Goal: Download file/media

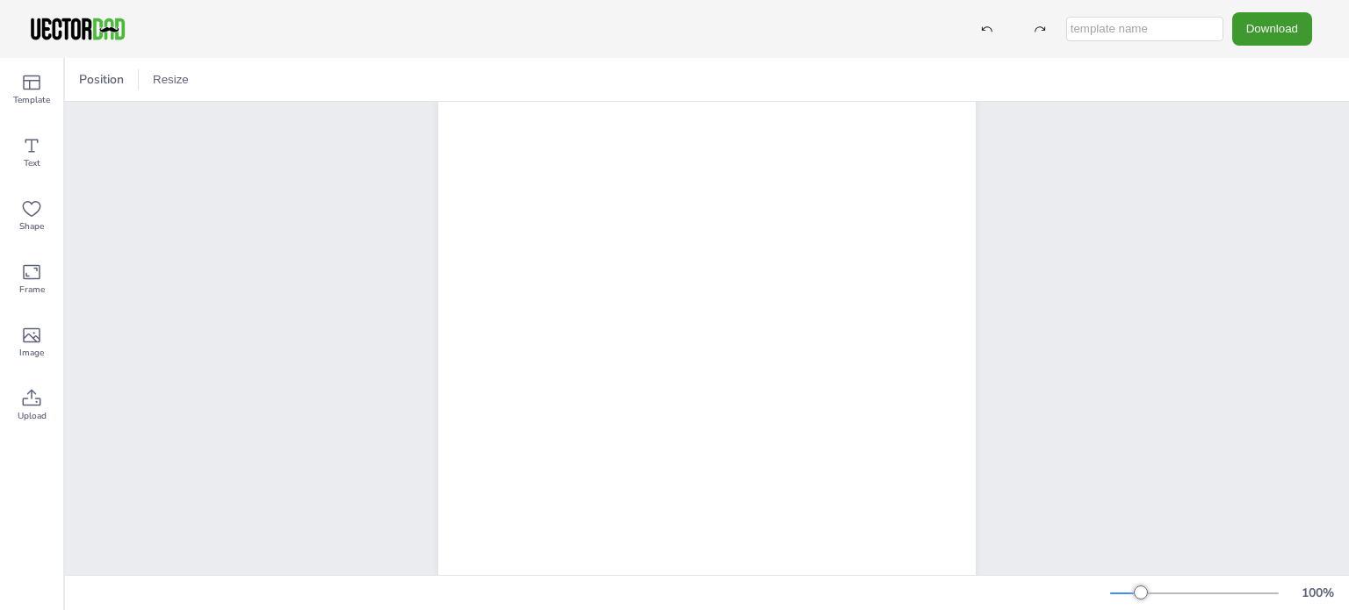
scroll to position [287, 0]
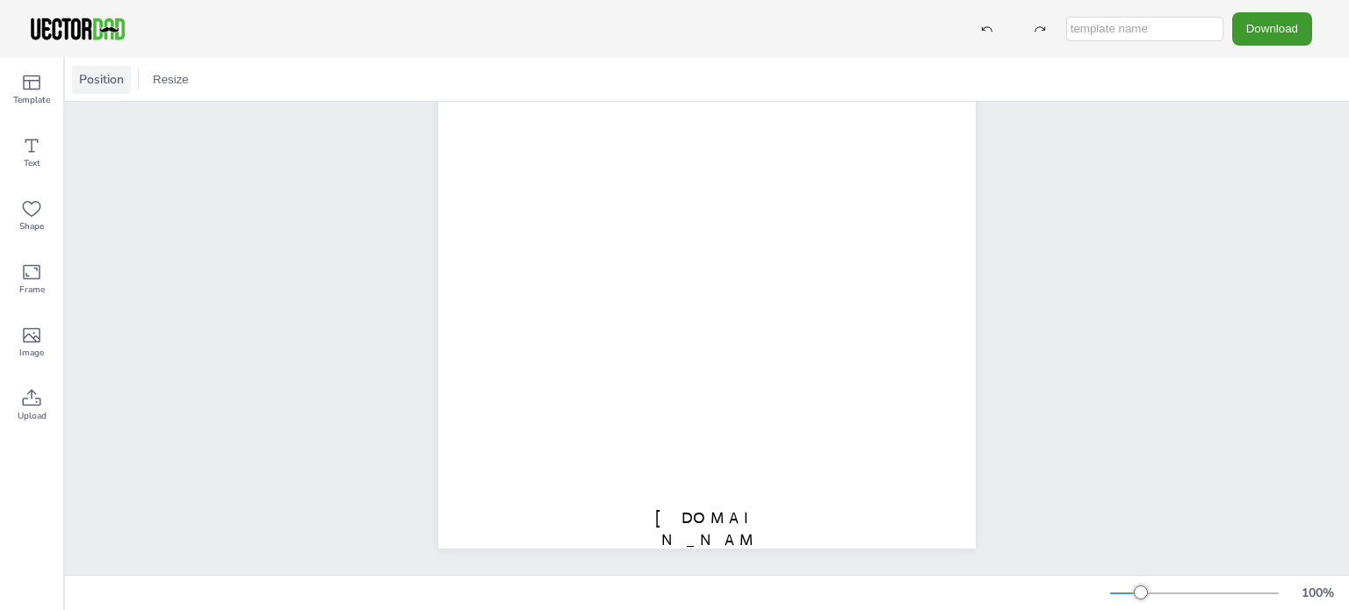
click at [91, 80] on span "Position" at bounding box center [102, 79] width 52 height 17
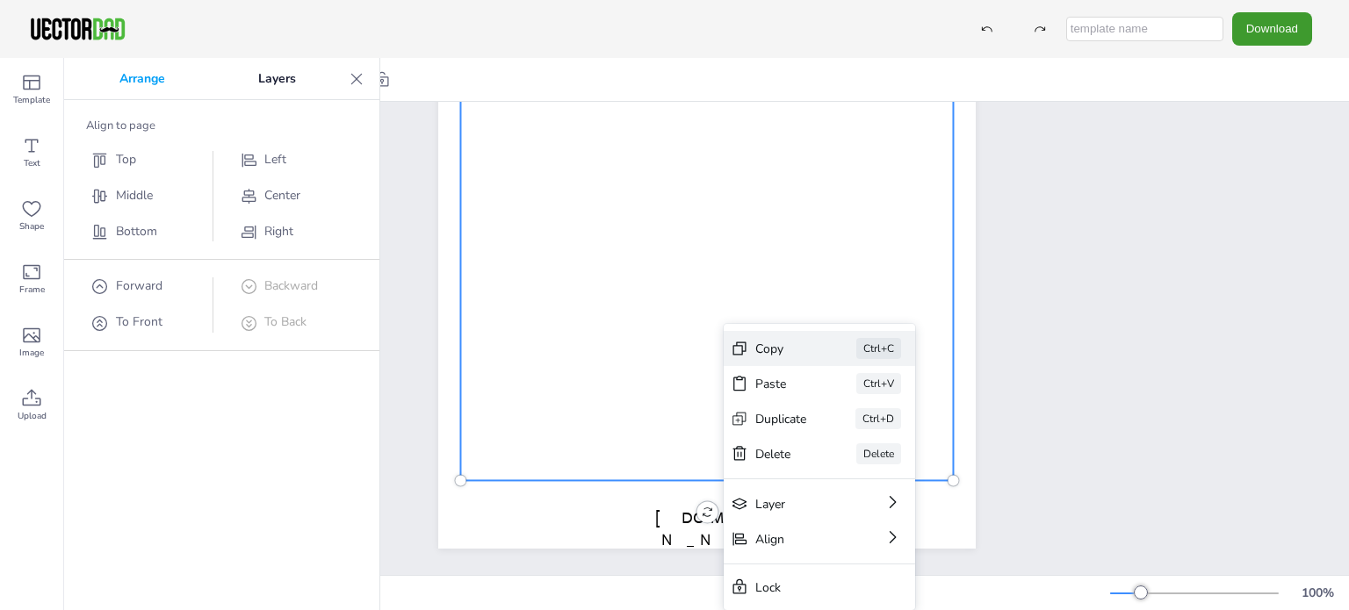
click at [738, 357] on div "Copy Ctrl+C" at bounding box center [819, 348] width 191 height 35
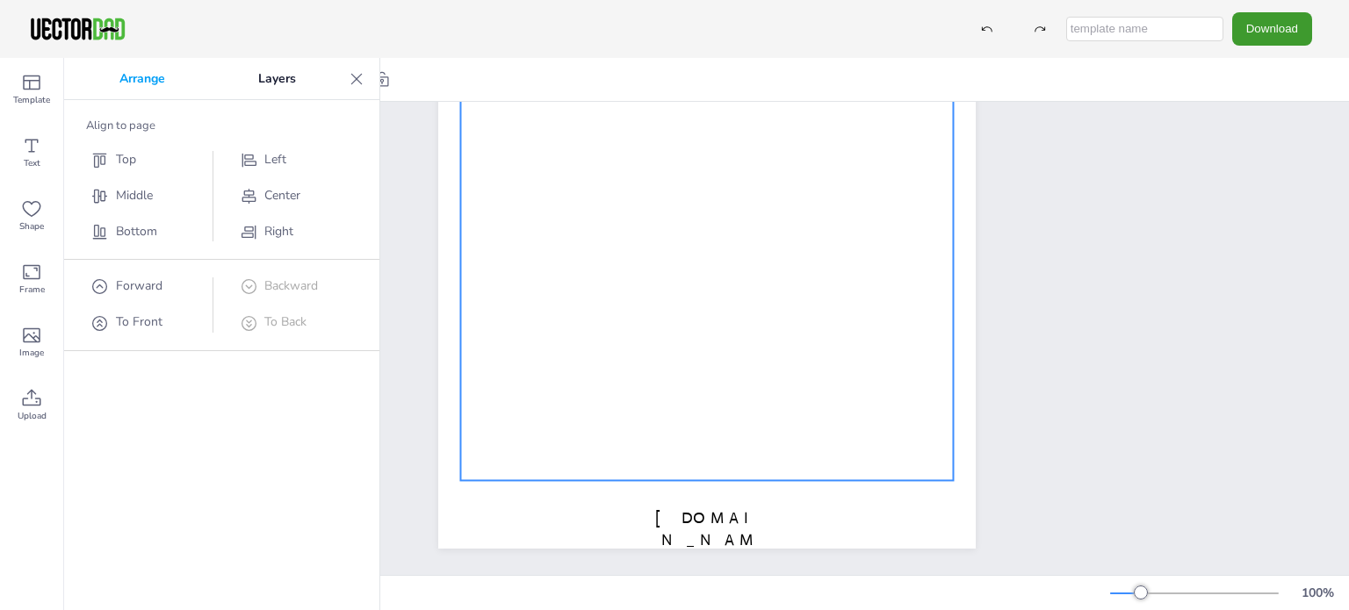
click at [1047, 426] on div "[DOMAIN_NAME] MULTIPLICATION CHART 1-30" at bounding box center [707, 201] width 1284 height 747
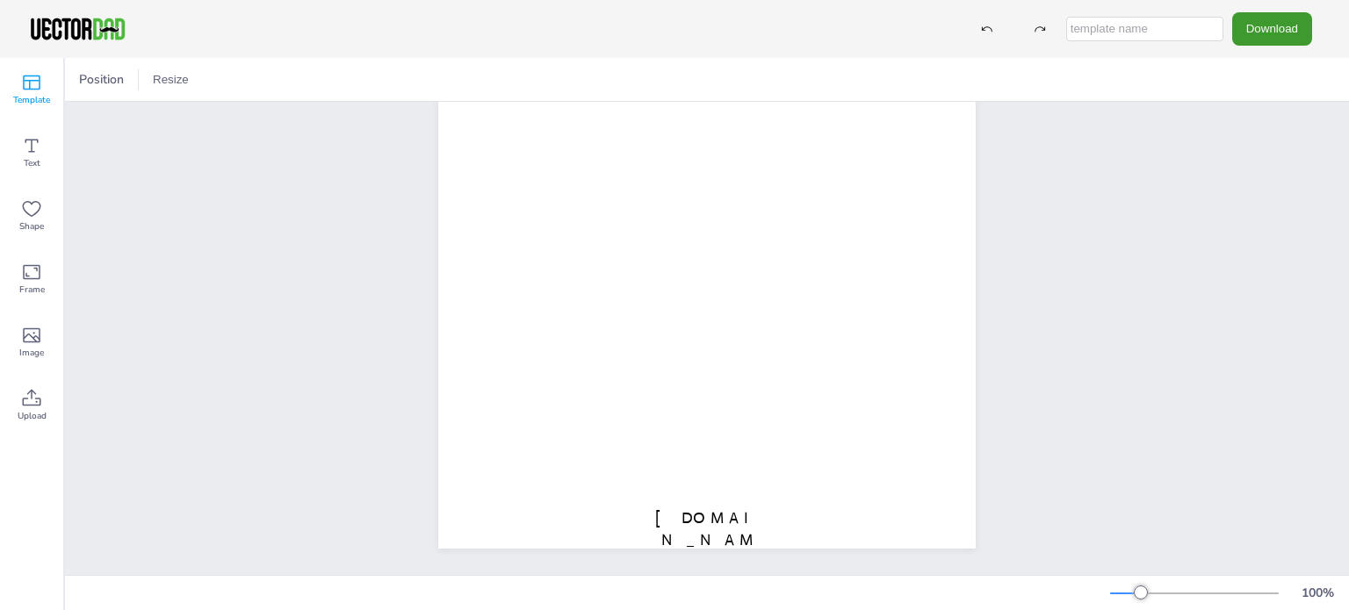
click at [21, 91] on icon at bounding box center [31, 82] width 21 height 21
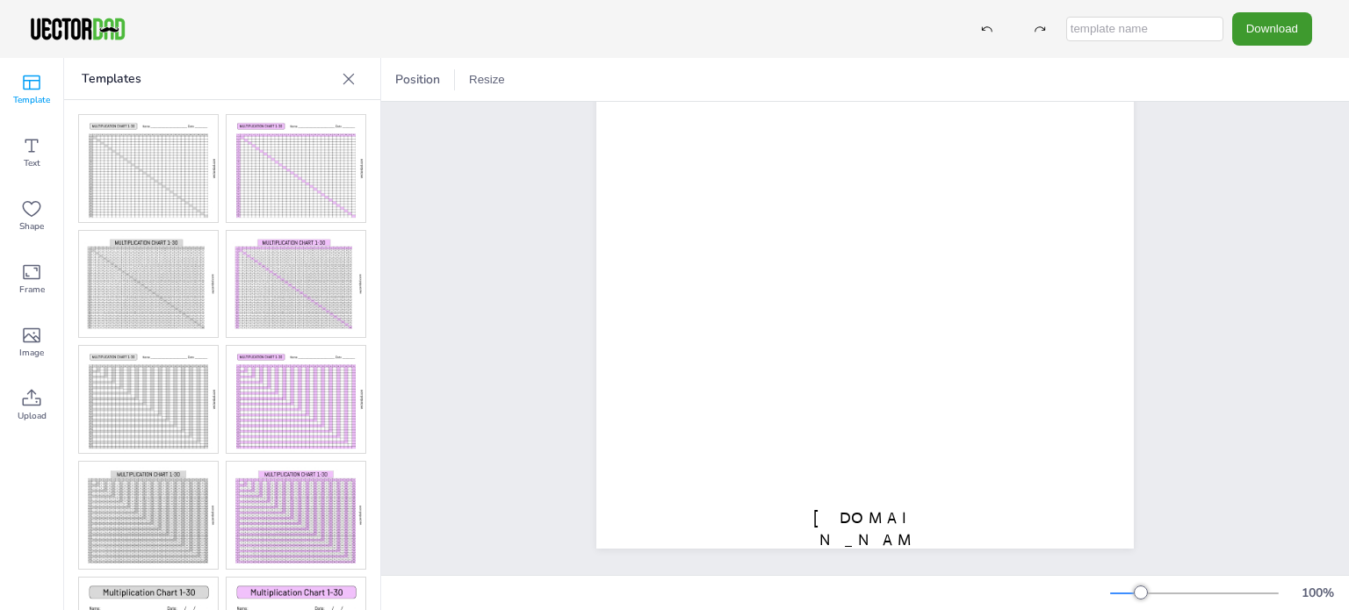
click at [296, 281] on img at bounding box center [296, 284] width 139 height 107
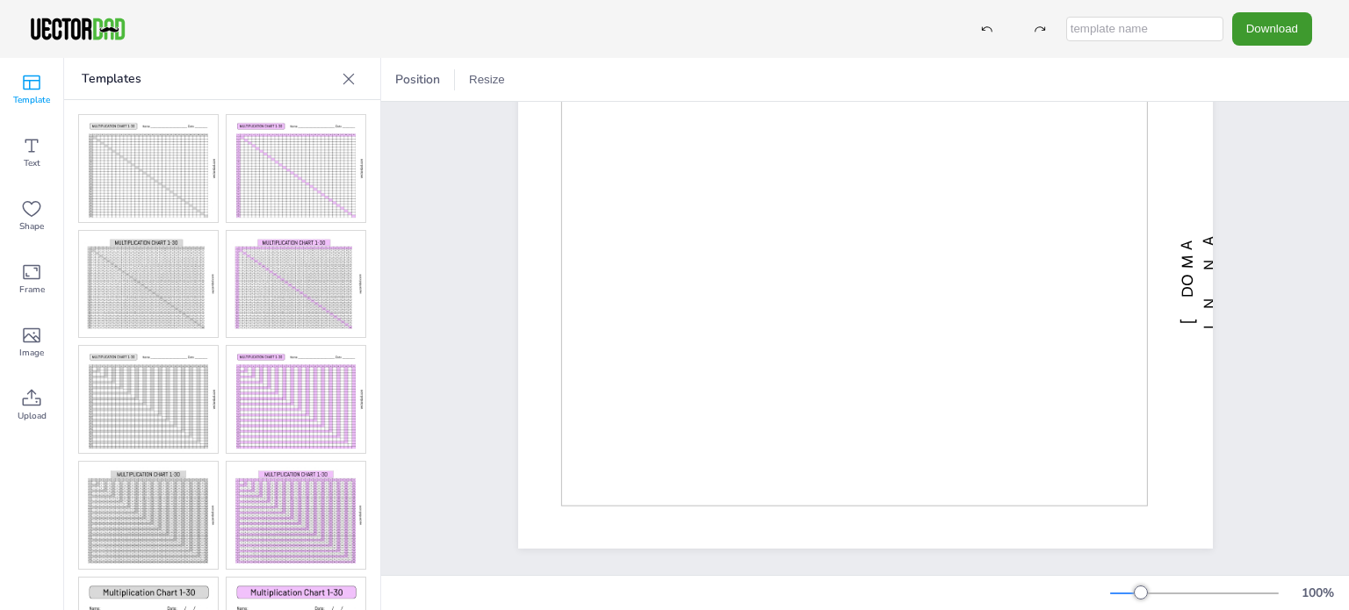
scroll to position [130, 0]
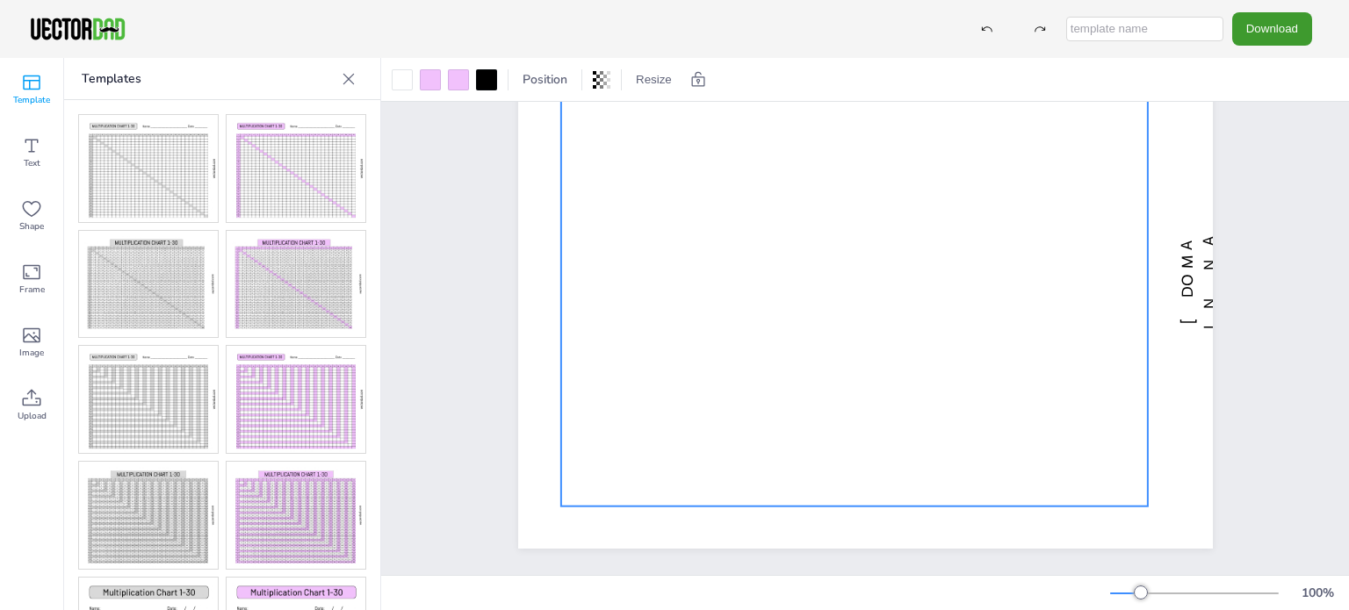
click at [474, 291] on div "[DOMAIN_NAME] MULTIPLICATION CHART 1-30" at bounding box center [866, 280] width 846 height 590
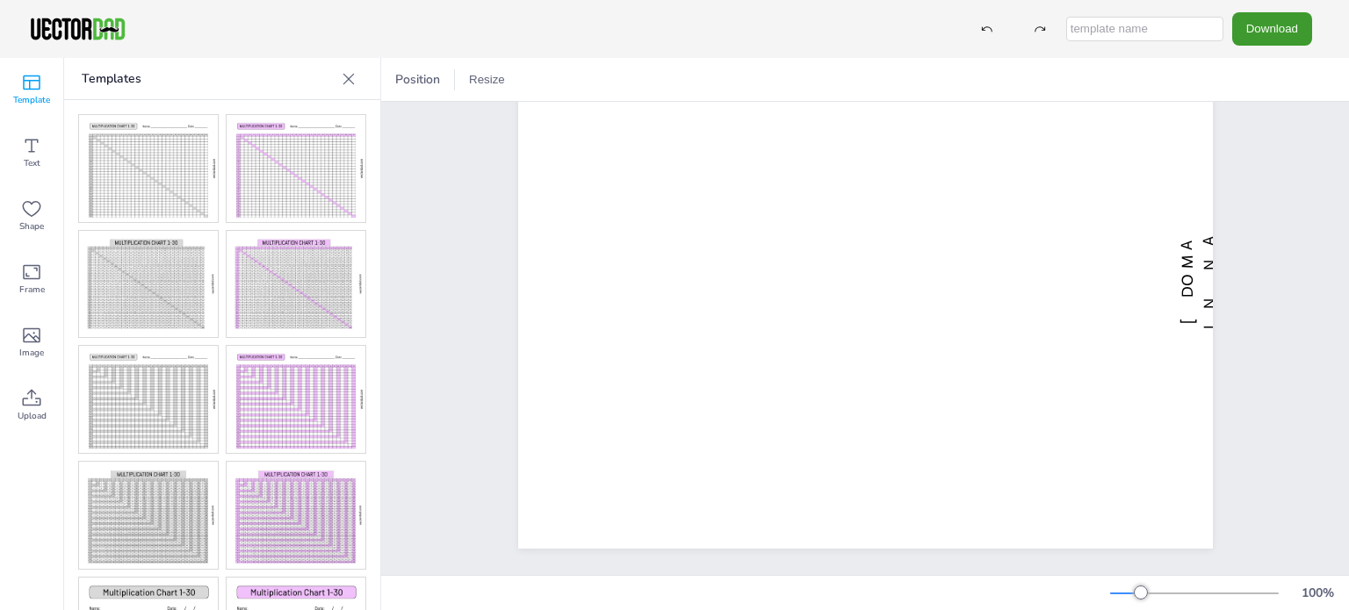
click at [1174, 28] on input "text" at bounding box center [1144, 29] width 157 height 25
click at [1259, 31] on button "Download" at bounding box center [1272, 28] width 80 height 32
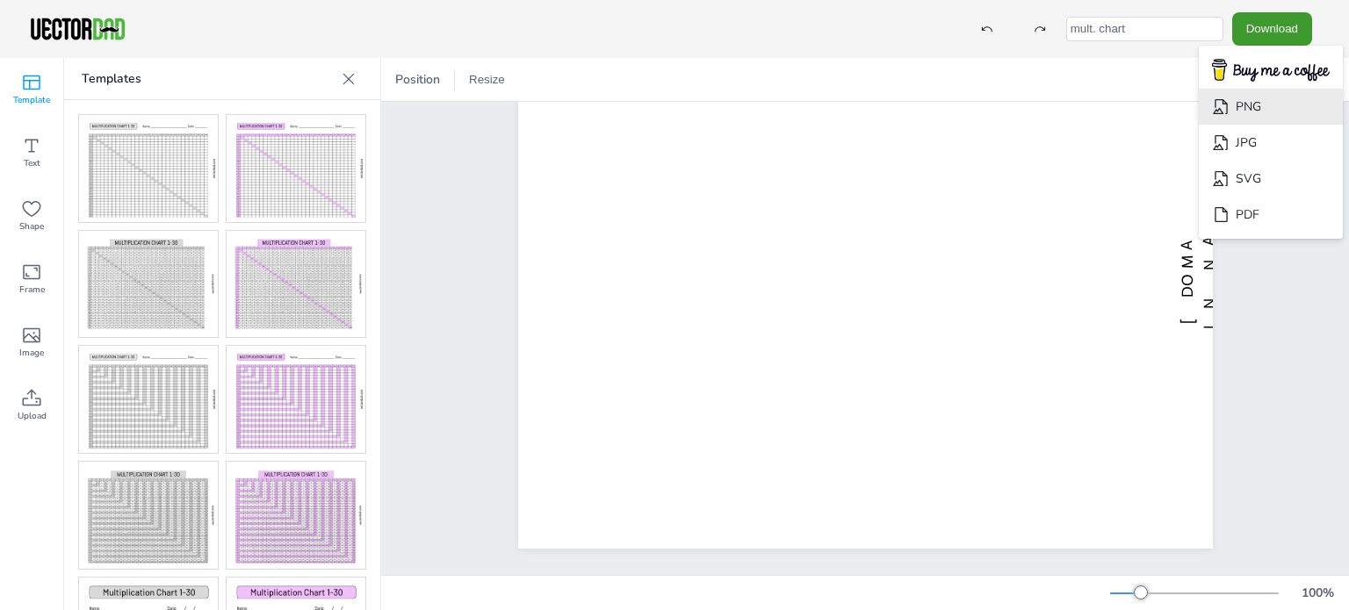
click at [1269, 104] on li "PNG" at bounding box center [1271, 107] width 144 height 36
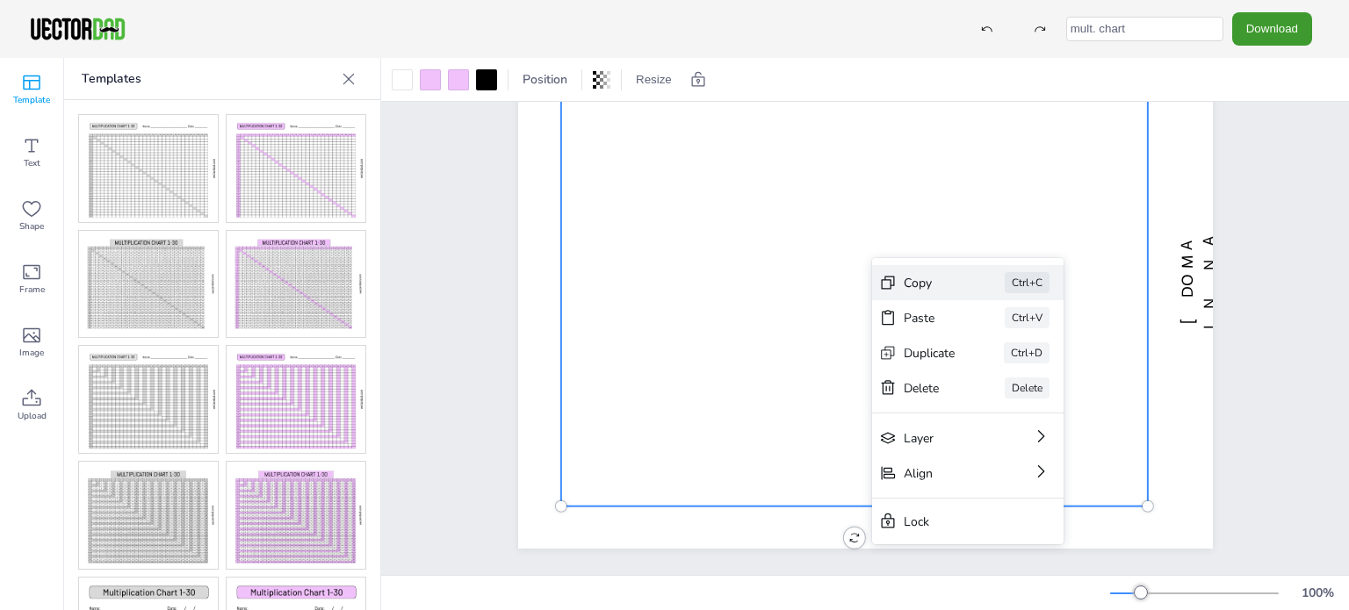
click at [878, 275] on div "Copy Ctrl+C" at bounding box center [967, 282] width 191 height 35
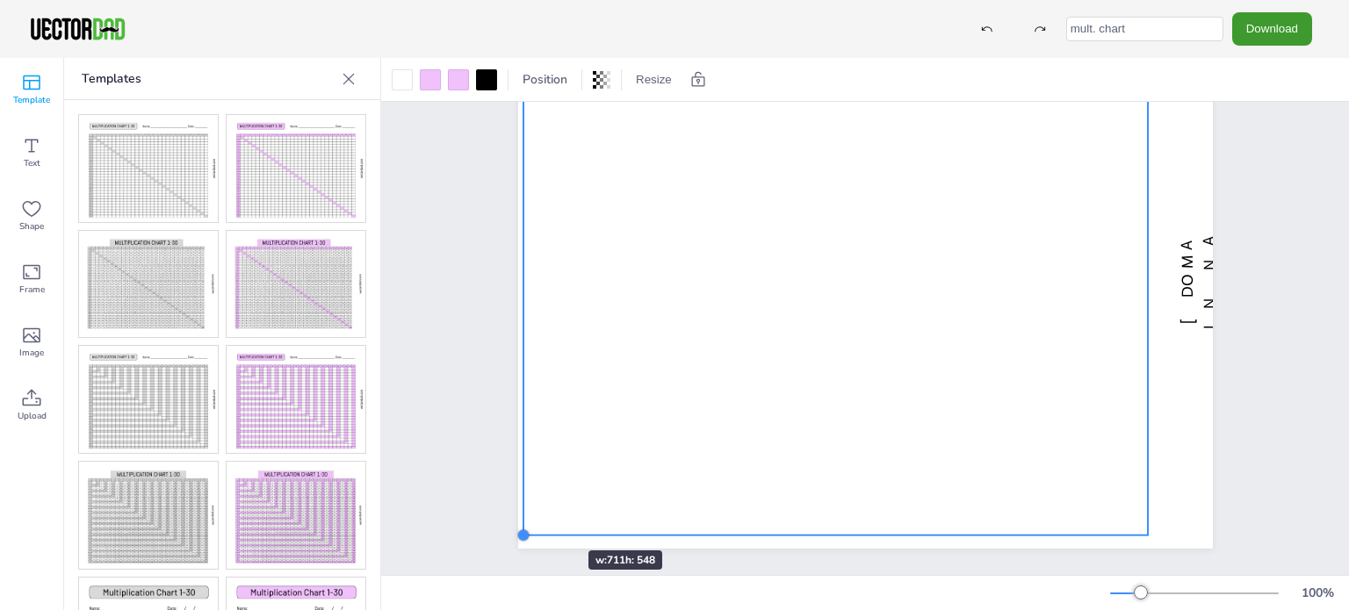
drag, startPoint x: 552, startPoint y: 490, endPoint x: 536, endPoint y: 519, distance: 33.4
click at [536, 519] on div "[DOMAIN_NAME] MULTIPLICATION CHART 1-30" at bounding box center [865, 279] width 695 height 537
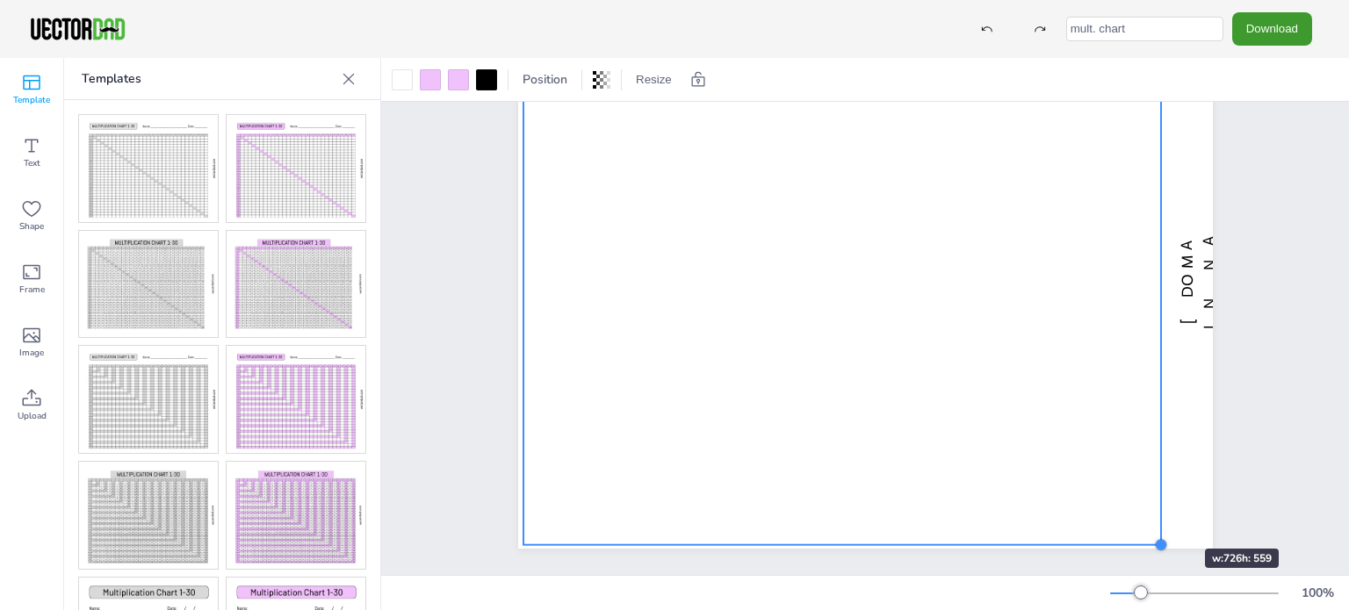
drag, startPoint x: 1139, startPoint y: 522, endPoint x: 1152, endPoint y: 517, distance: 14.2
click at [1152, 517] on div "[DOMAIN_NAME] MULTIPLICATION CHART 1-30" at bounding box center [865, 279] width 695 height 537
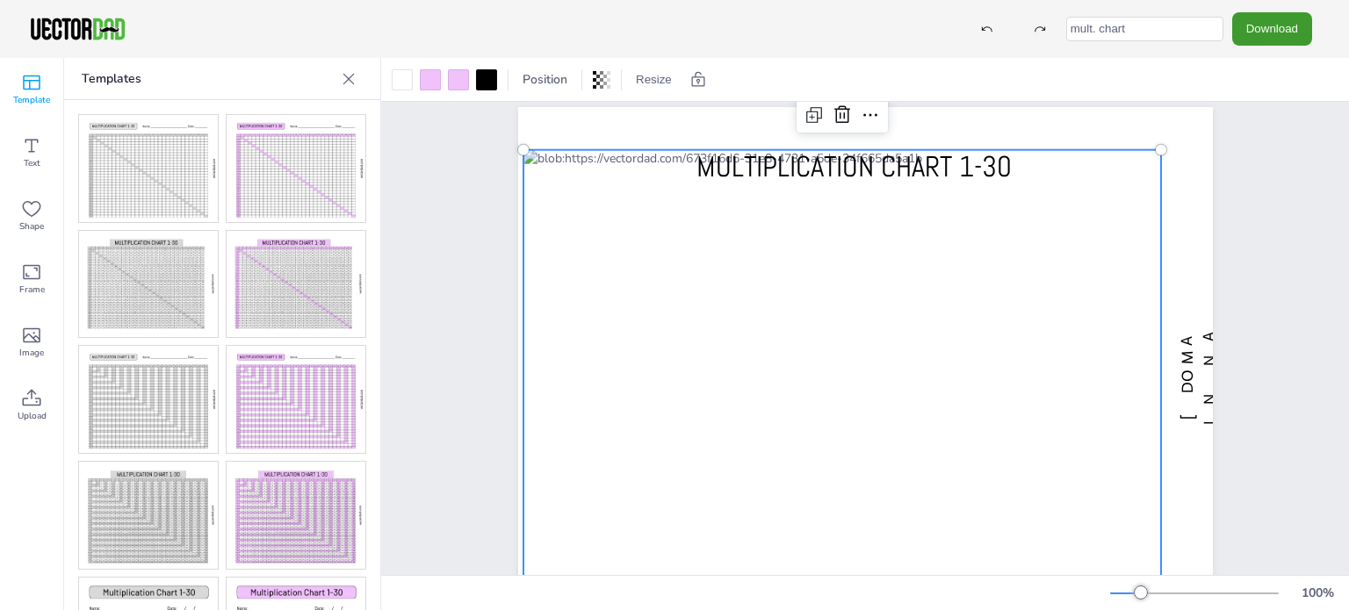
scroll to position [10, 0]
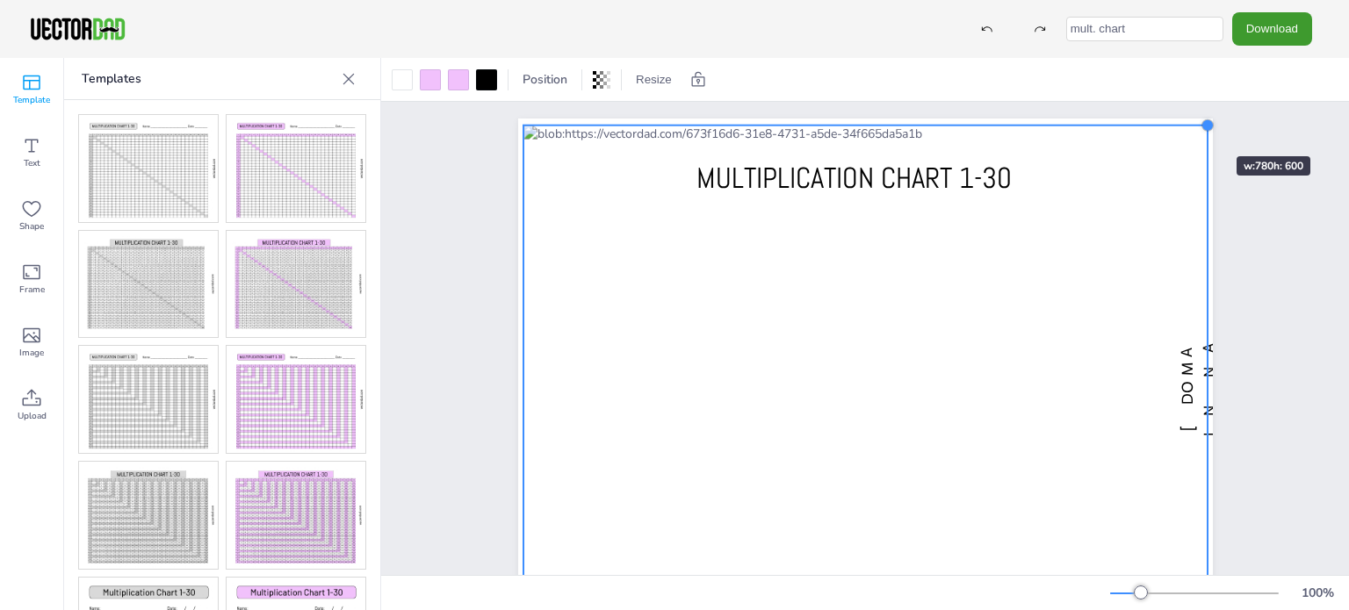
drag, startPoint x: 1150, startPoint y: 161, endPoint x: 1184, endPoint y: 125, distance: 49.1
click at [1184, 125] on div "[DOMAIN_NAME] MULTIPLICATION CHART 1-30" at bounding box center [865, 387] width 695 height 537
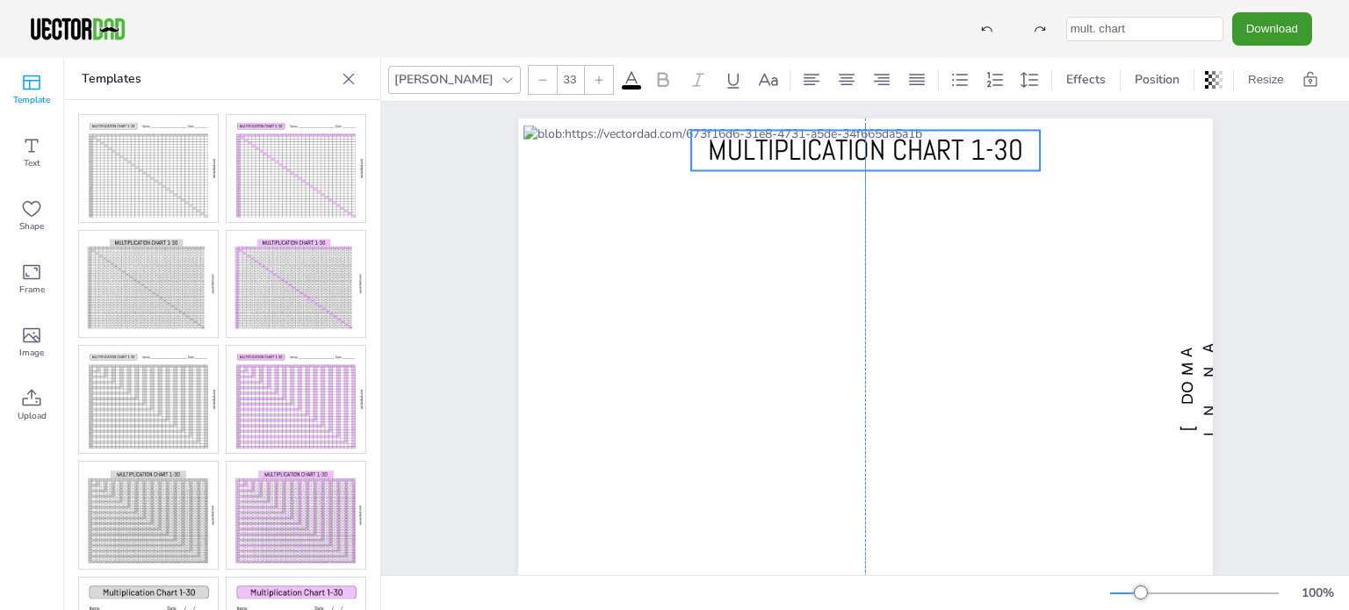
drag, startPoint x: 963, startPoint y: 184, endPoint x: 978, endPoint y: 155, distance: 32.6
click at [978, 155] on span "MULTIPLICATION CHART 1-30" at bounding box center [865, 150] width 315 height 37
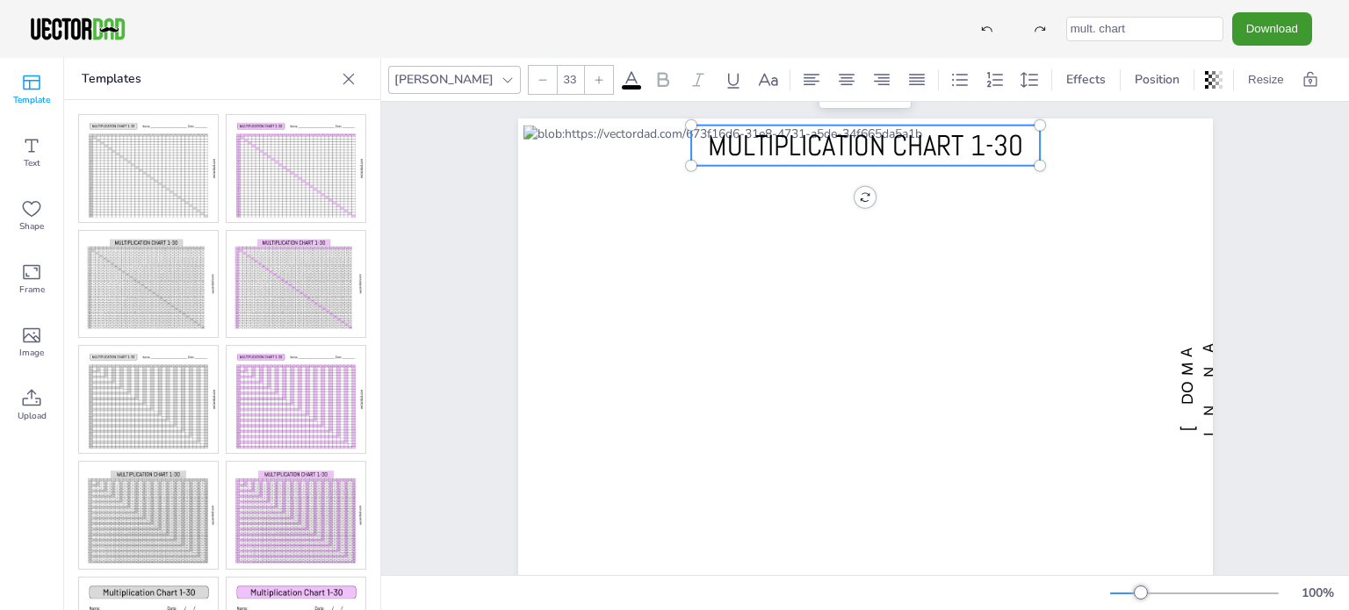
click at [1173, 27] on input "mult. chart" at bounding box center [1144, 29] width 157 height 25
type input "mult. chart 2"
click at [1259, 32] on button "Download" at bounding box center [1272, 28] width 80 height 32
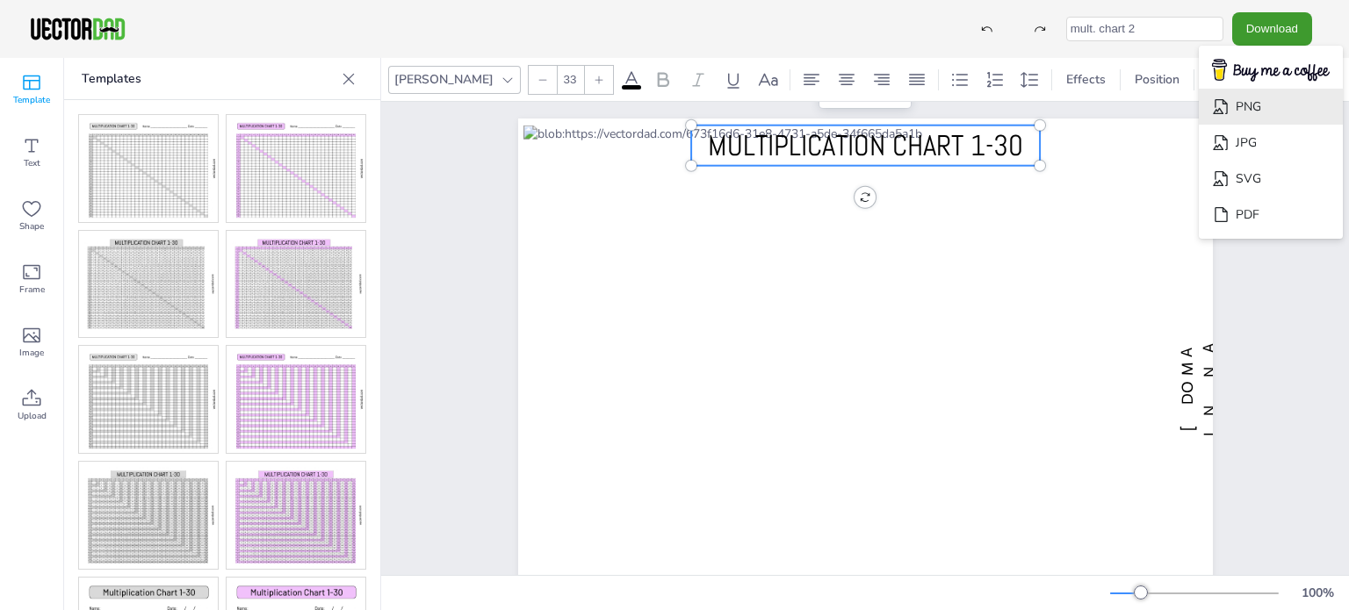
click at [1259, 107] on li "PNG" at bounding box center [1271, 107] width 144 height 36
